Goal: Navigation & Orientation: Find specific page/section

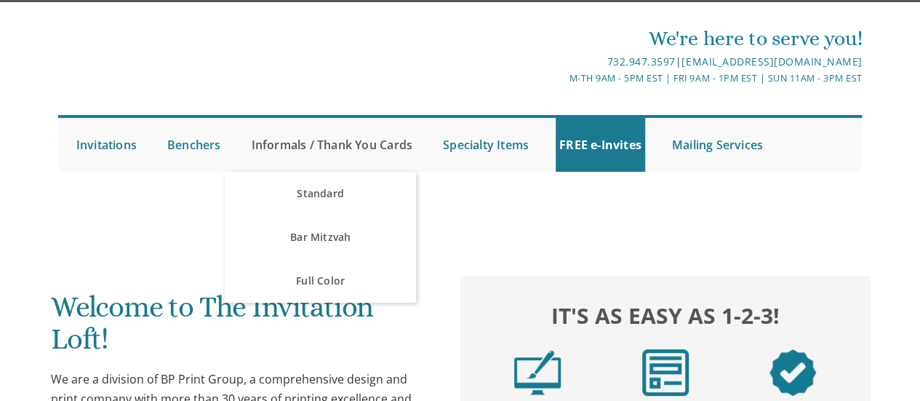
scroll to position [73, 0]
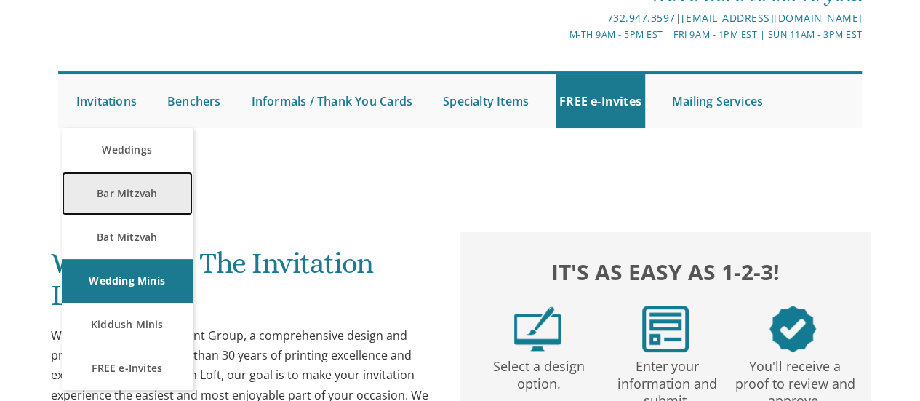
click at [97, 188] on link "Bar Mitzvah" at bounding box center [127, 194] width 131 height 44
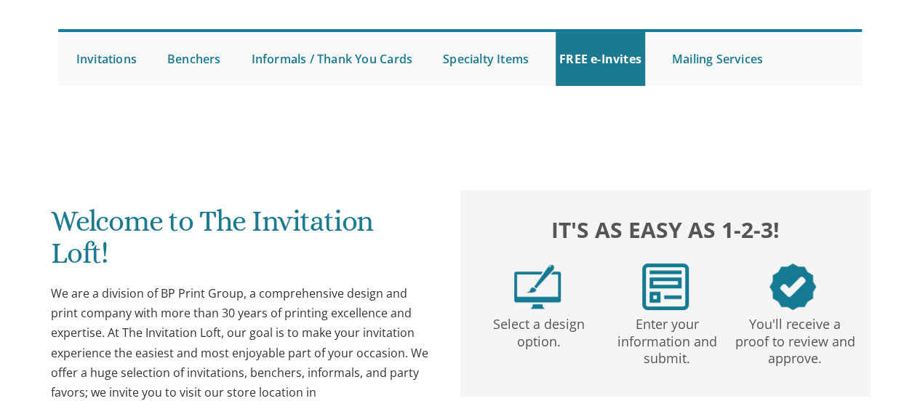
scroll to position [654, 0]
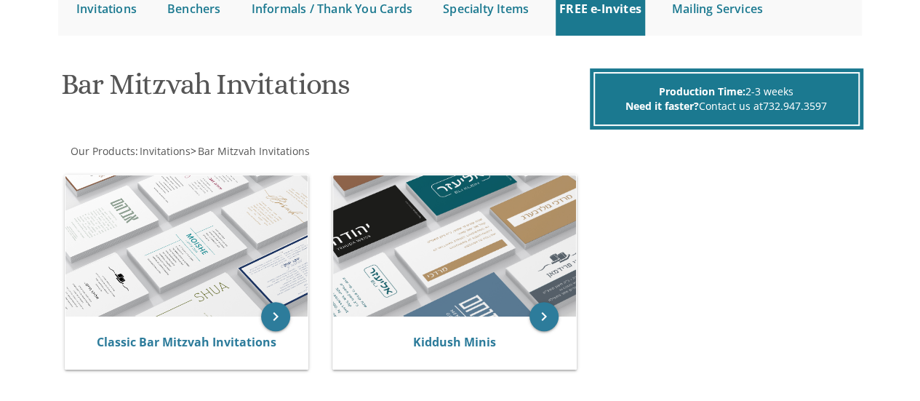
scroll to position [291, 0]
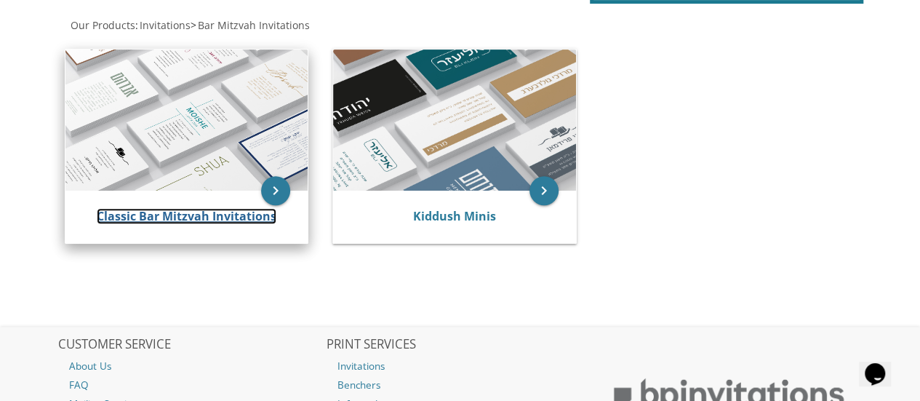
drag, startPoint x: 196, startPoint y: 215, endPoint x: 250, endPoint y: 180, distance: 64.4
click at [195, 214] on link "Classic Bar Mitzvah Invitations" at bounding box center [187, 216] width 180 height 16
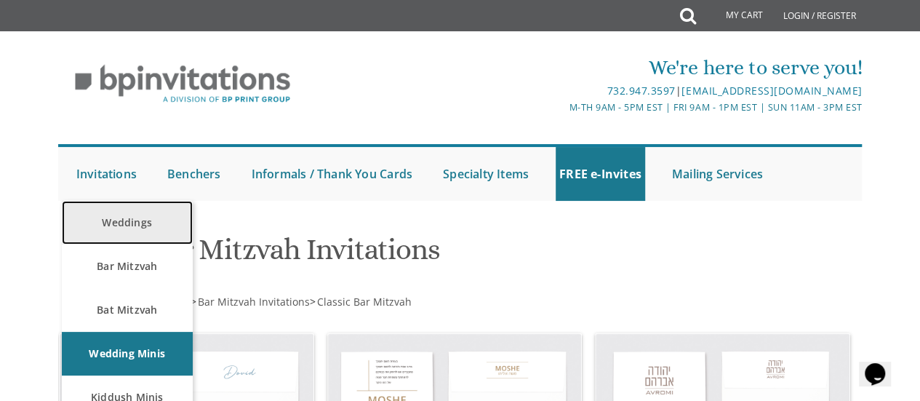
click at [132, 238] on link "Weddings" at bounding box center [127, 223] width 131 height 44
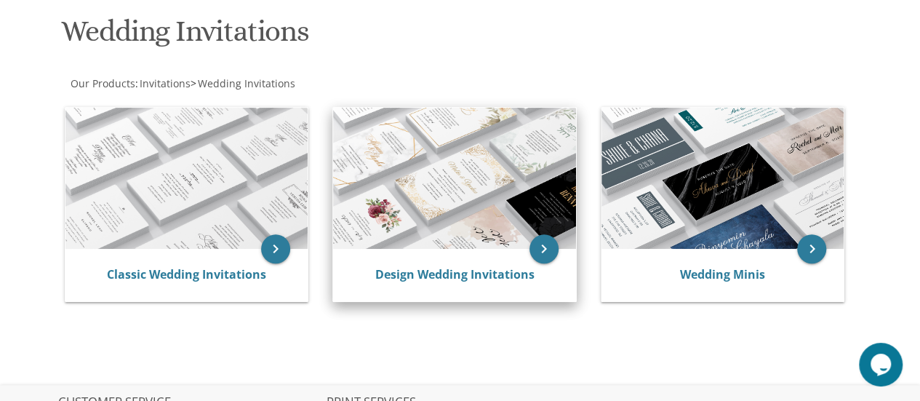
click at [468, 167] on img at bounding box center [454, 179] width 243 height 142
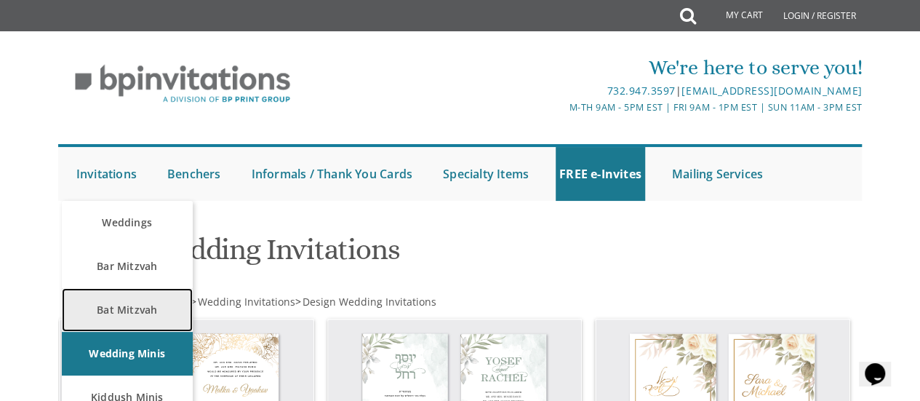
click at [129, 313] on link "Bat Mitzvah" at bounding box center [127, 310] width 131 height 44
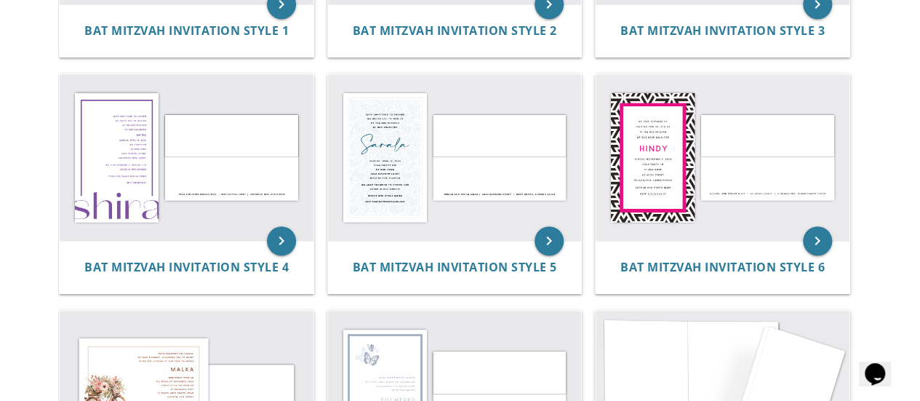
scroll to position [60, 0]
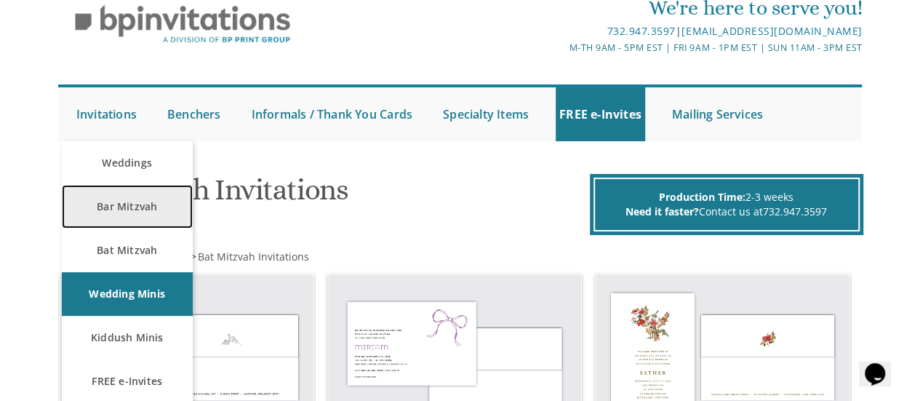
click at [95, 206] on link "Bar Mitzvah" at bounding box center [127, 207] width 131 height 44
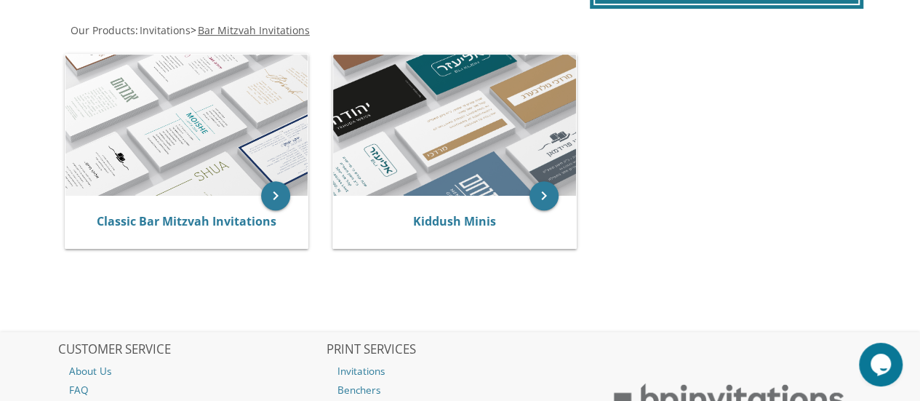
scroll to position [291, 0]
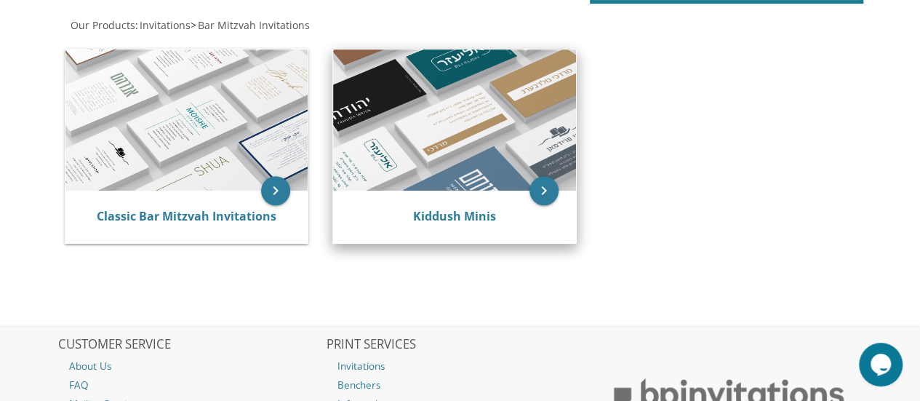
click at [496, 136] on img at bounding box center [454, 120] width 243 height 142
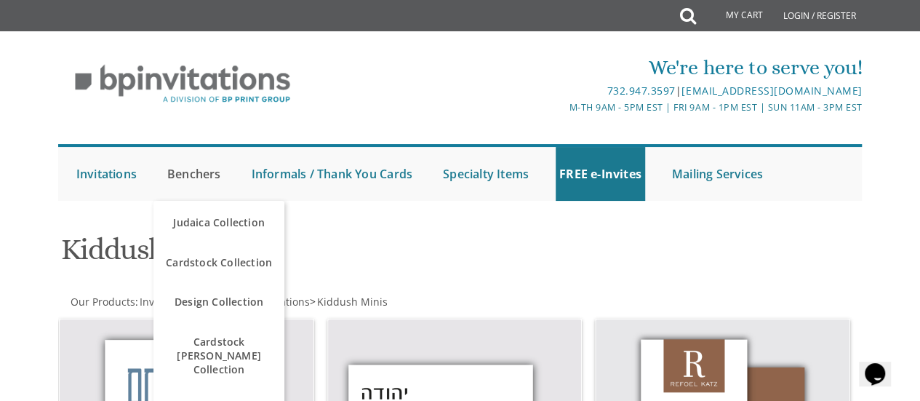
scroll to position [73, 0]
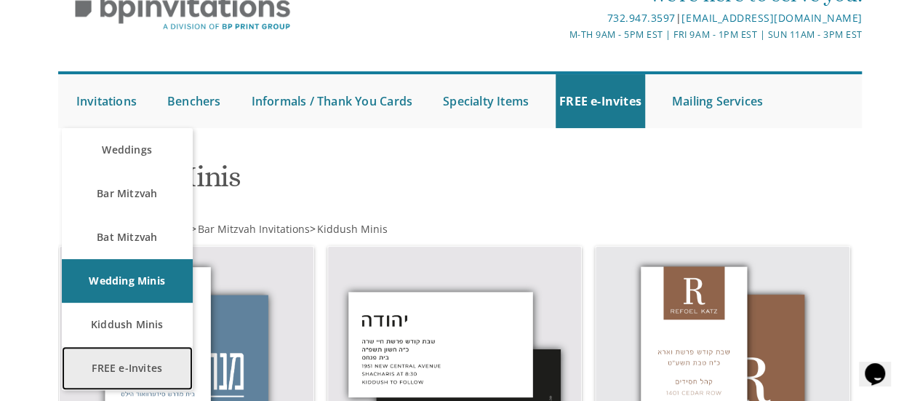
click at [119, 374] on link "FREE e-Invites" at bounding box center [127, 368] width 131 height 44
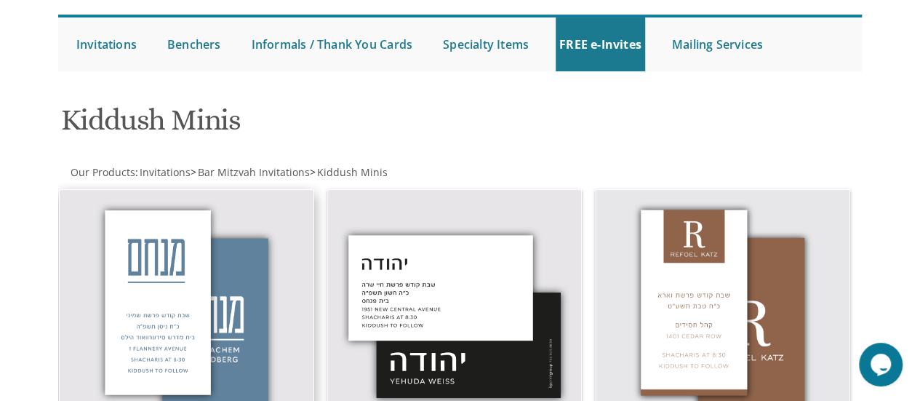
scroll to position [73, 0]
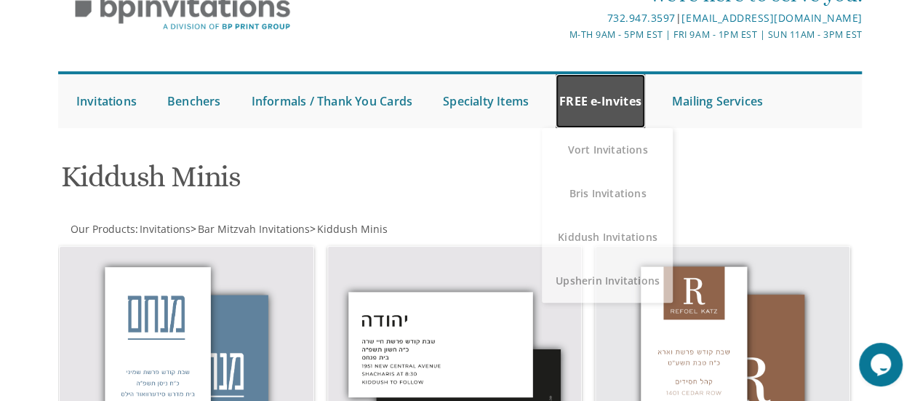
click at [581, 100] on link "FREE e-Invites" at bounding box center [600, 101] width 89 height 54
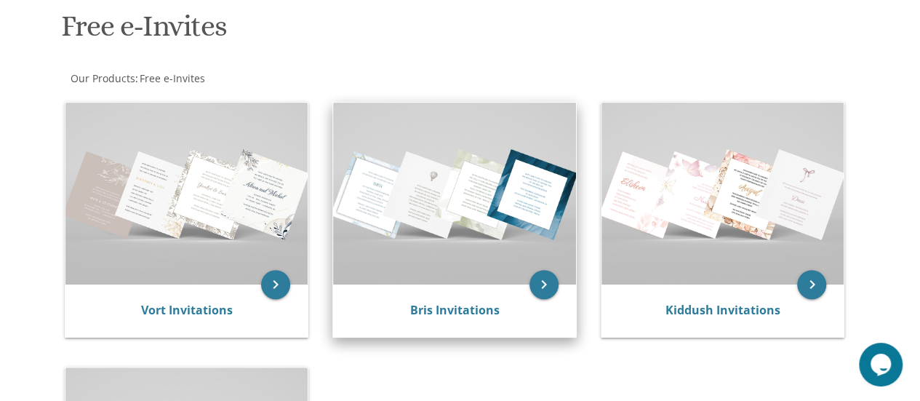
scroll to position [145, 0]
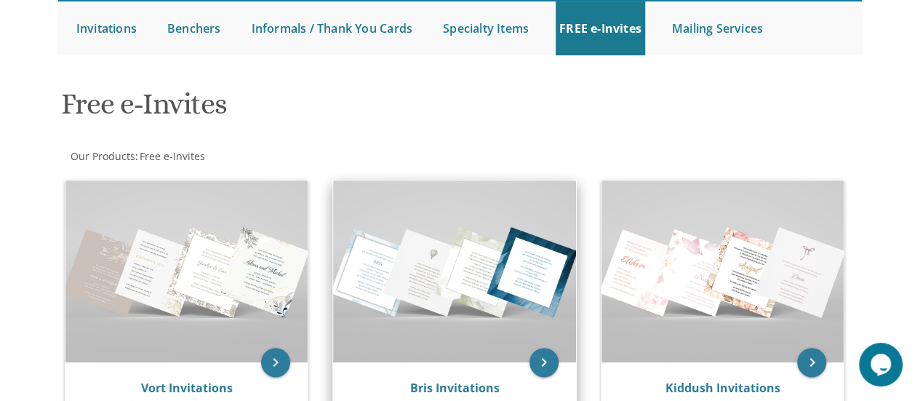
click at [446, 283] on img at bounding box center [454, 271] width 243 height 182
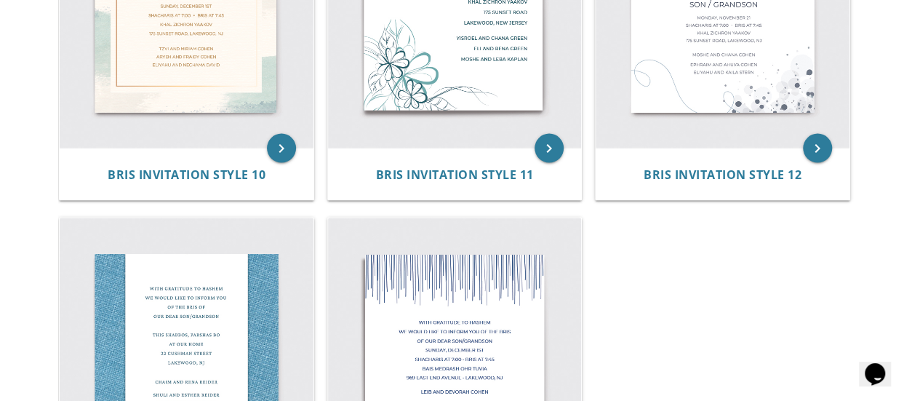
scroll to position [1527, 0]
